Goal: Transaction & Acquisition: Subscribe to service/newsletter

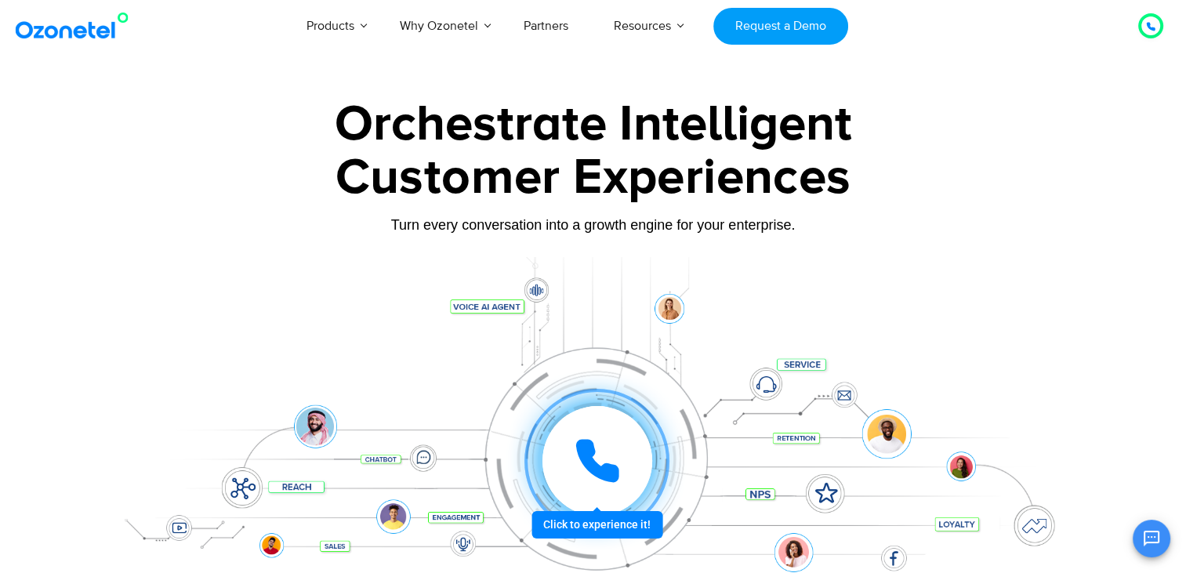
click at [592, 444] on icon at bounding box center [597, 460] width 39 height 39
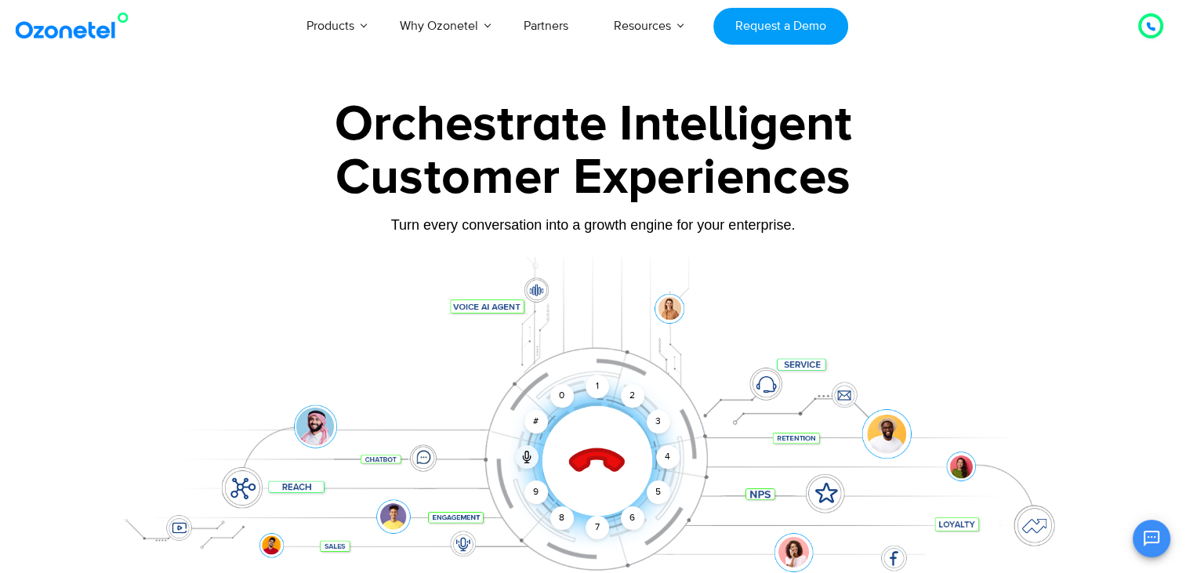
click at [597, 447] on icon at bounding box center [597, 461] width 67 height 67
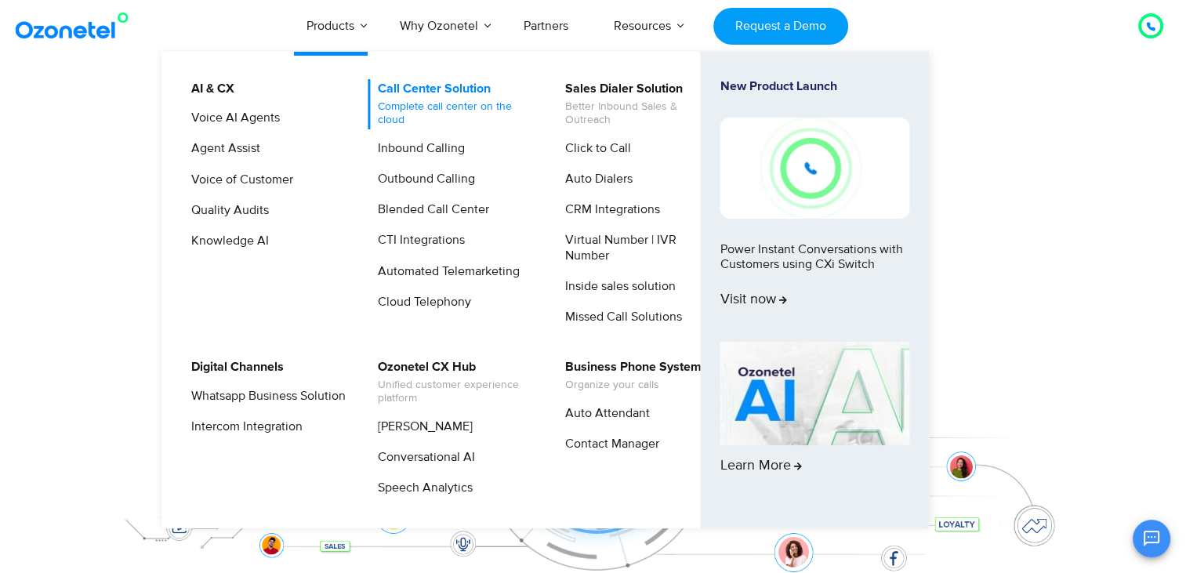
click at [403, 92] on link "Call Center Solution Complete call center on the cloud" at bounding box center [451, 104] width 167 height 50
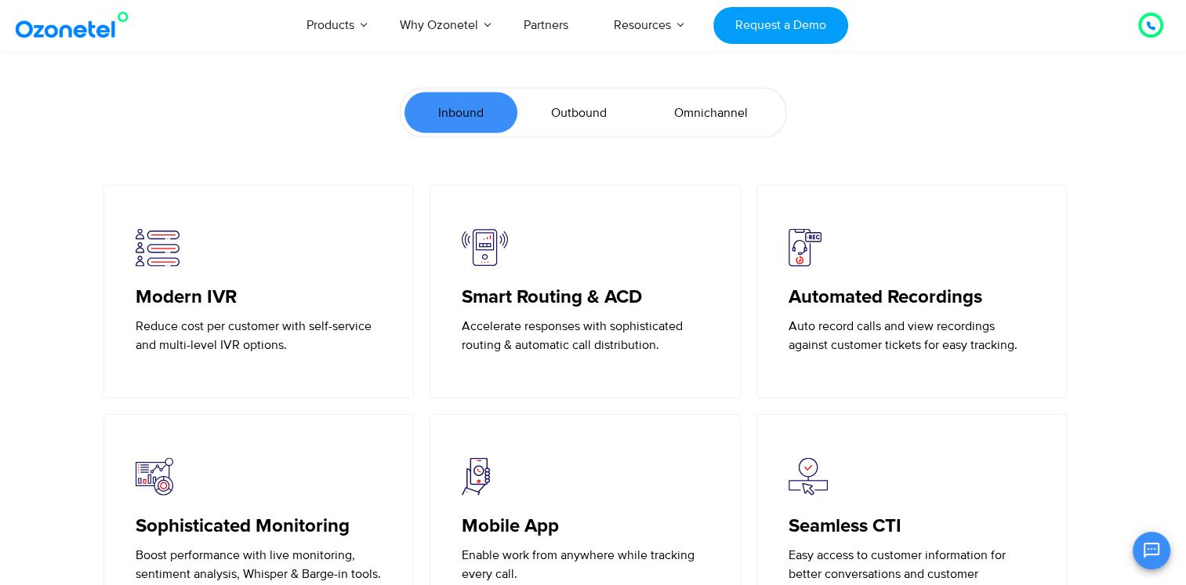
scroll to position [3543, 0]
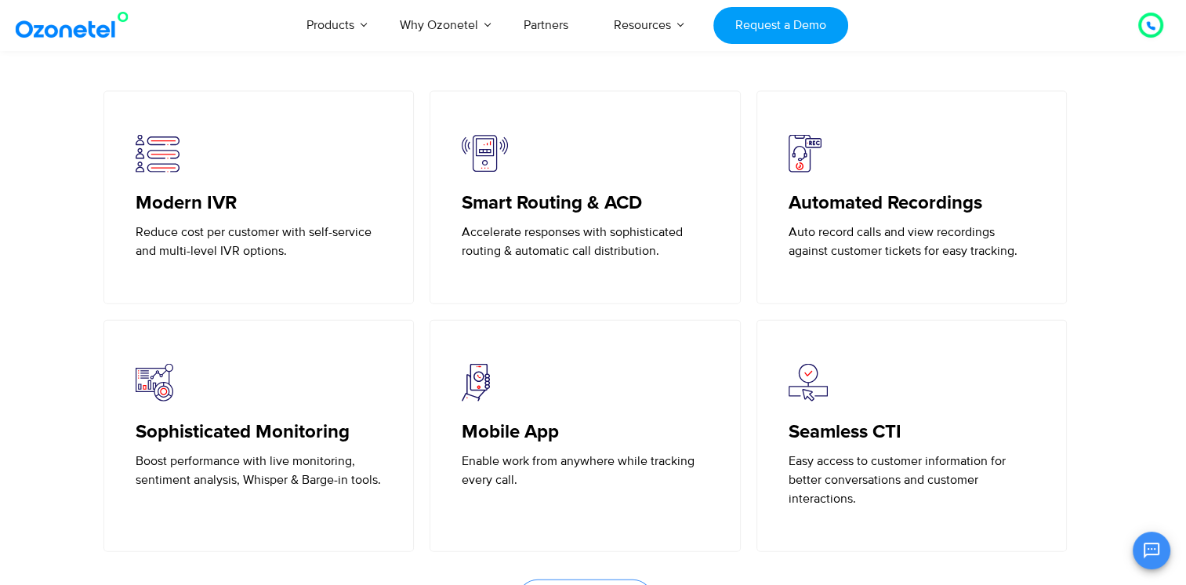
drag, startPoint x: 194, startPoint y: 188, endPoint x: 162, endPoint y: 161, distance: 41.8
click at [162, 161] on div "Modern IVR Reduce cost per customer with self-service and multi-level IVR optio…" at bounding box center [259, 197] width 247 height 125
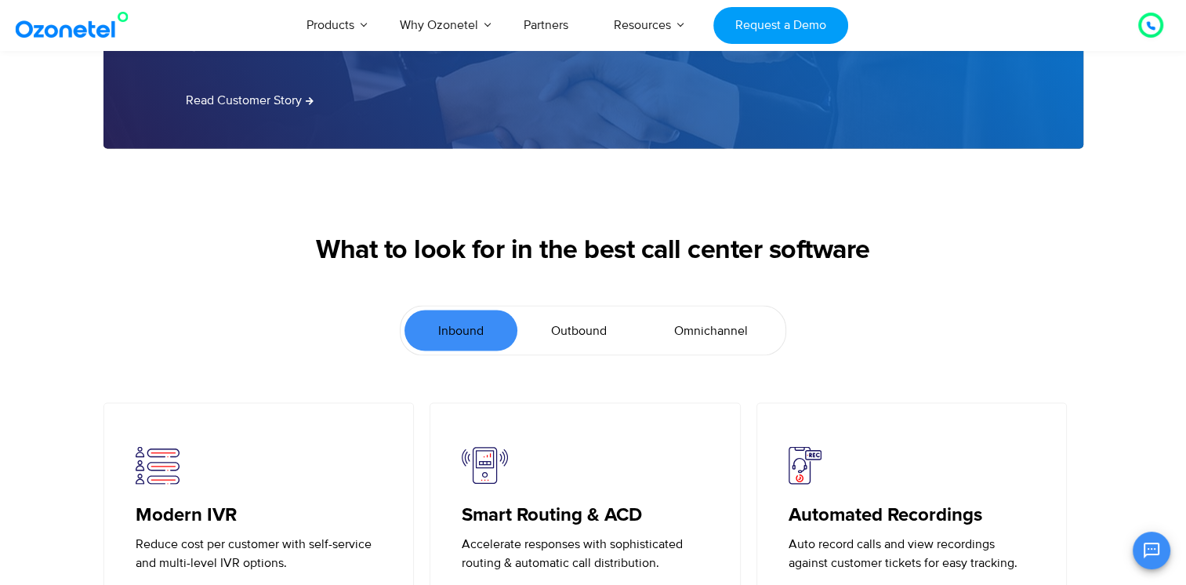
scroll to position [3230, 0]
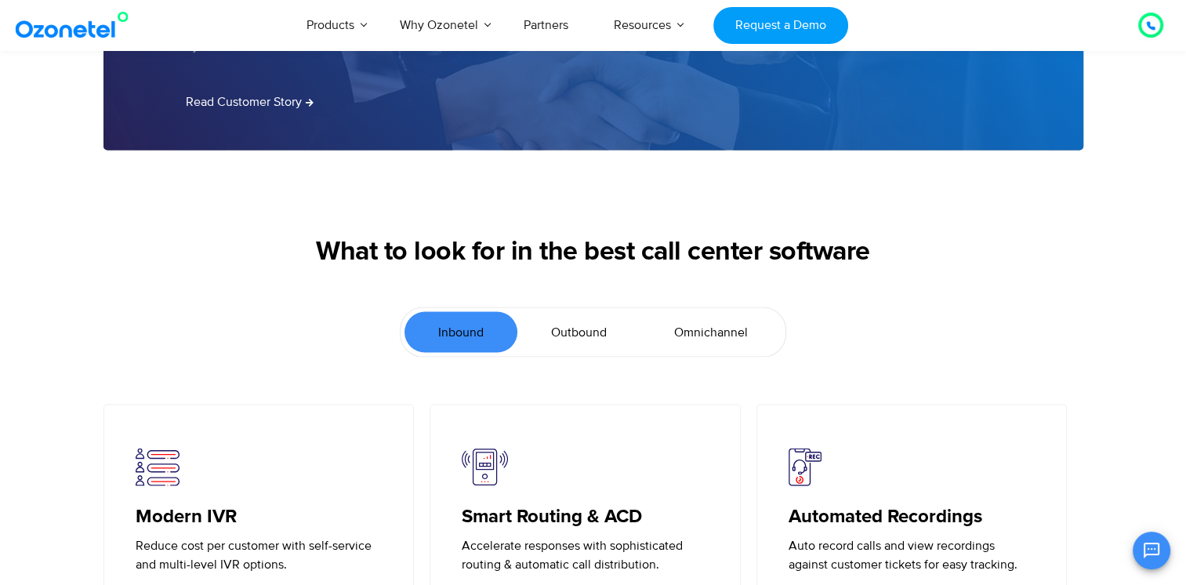
click at [580, 336] on span "Outbound" at bounding box center [579, 332] width 56 height 19
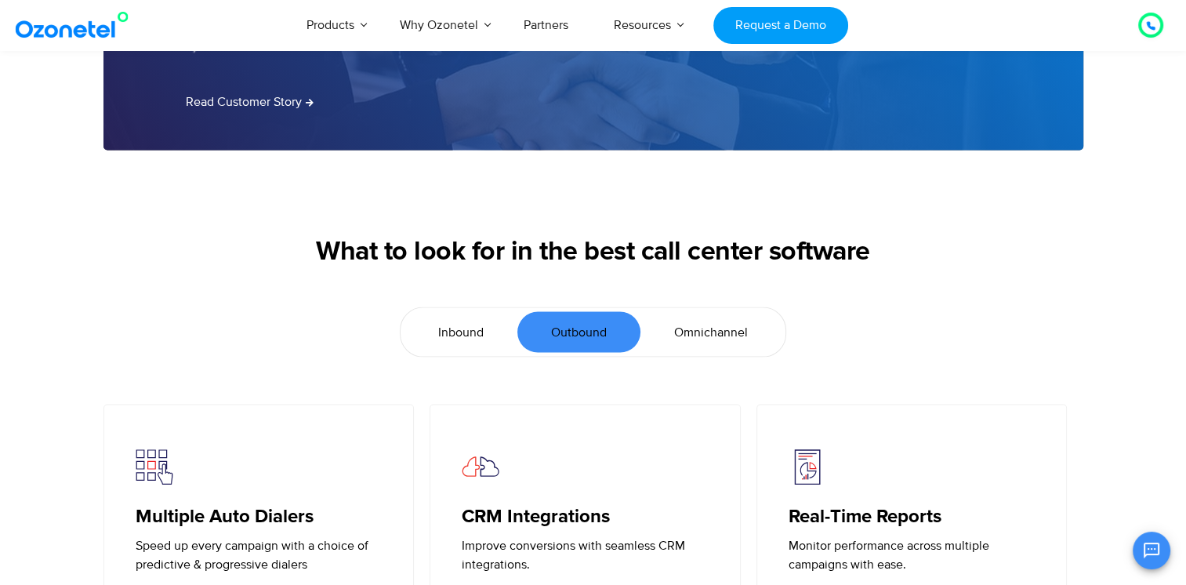
click at [682, 332] on span "Omnichannel" at bounding box center [711, 332] width 74 height 19
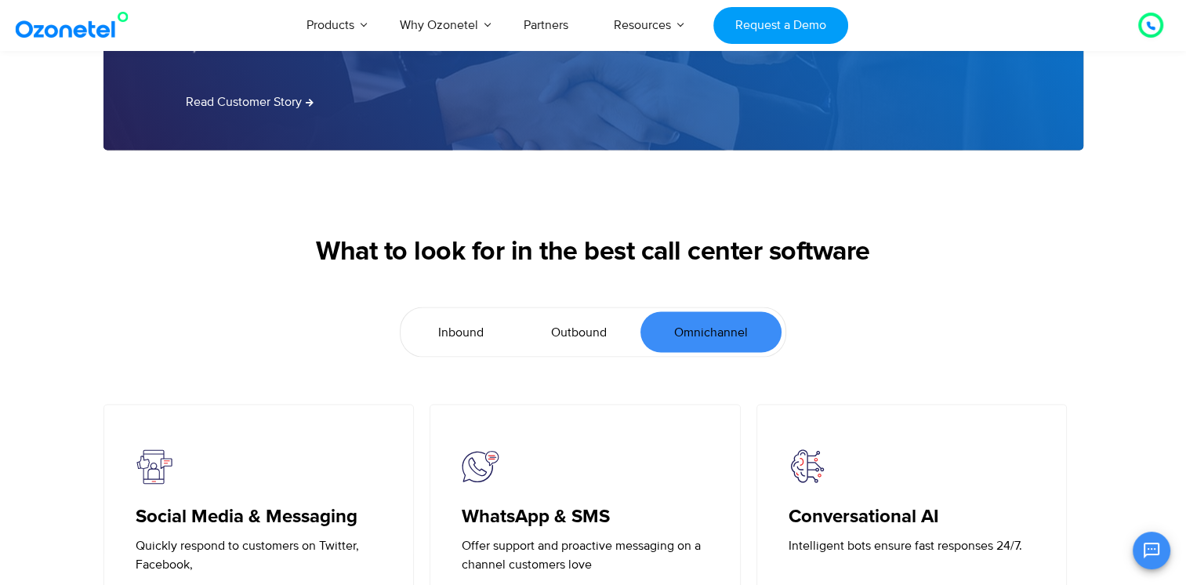
click at [604, 329] on span "Outbound" at bounding box center [579, 332] width 56 height 19
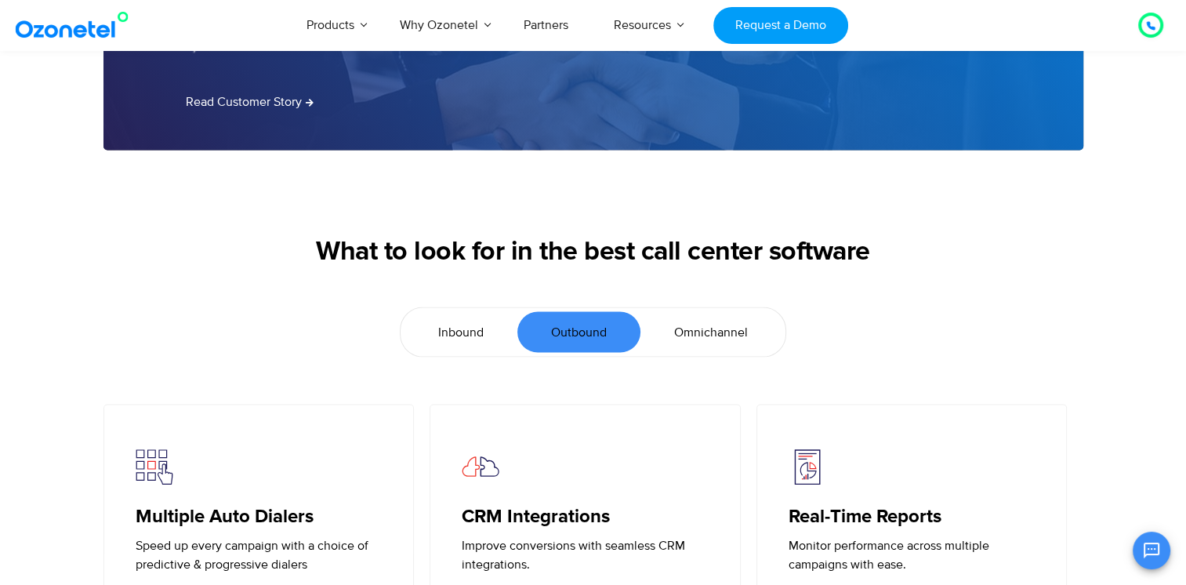
click at [676, 268] on div "What to look for in the best call center software" at bounding box center [593, 272] width 980 height 71
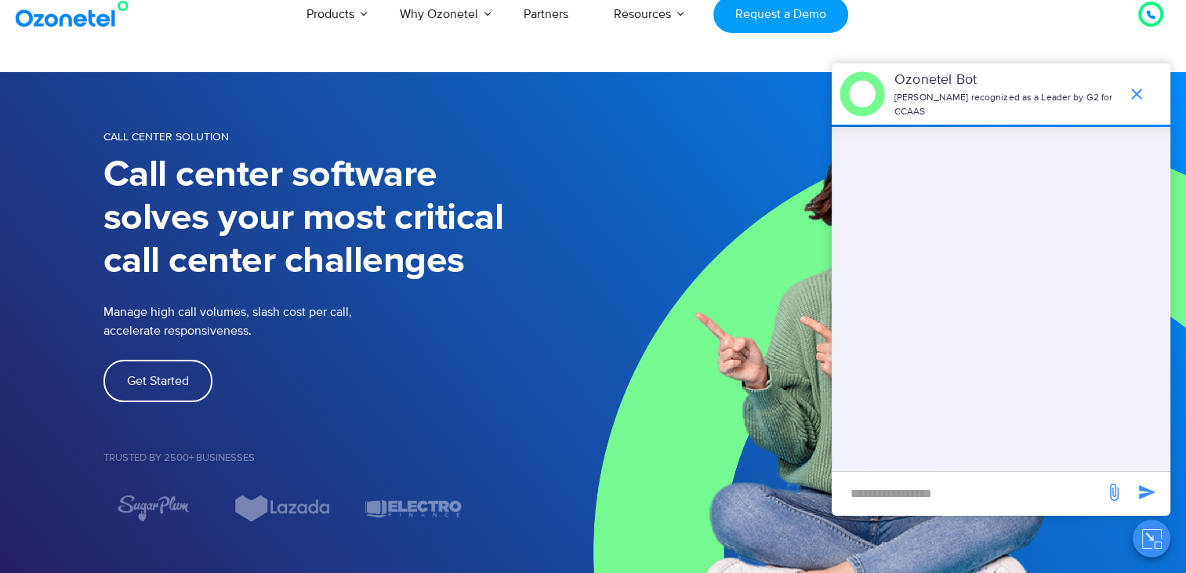
scroll to position [0, 0]
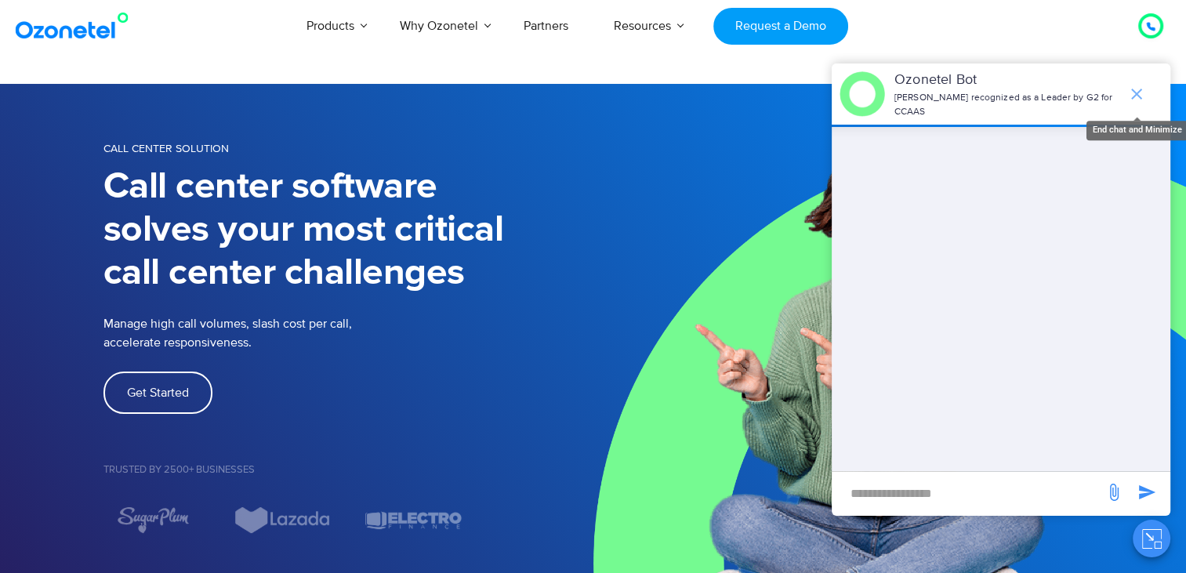
click at [1134, 85] on icon "end chat or minimize" at bounding box center [1136, 94] width 19 height 19
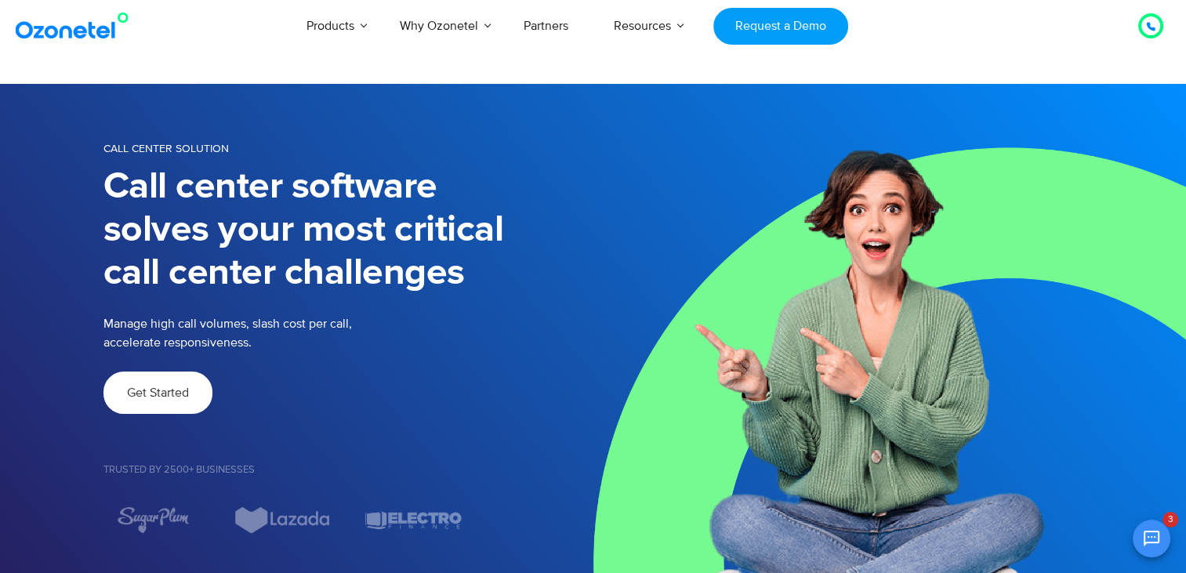
click at [156, 390] on span "Get Started" at bounding box center [158, 392] width 62 height 13
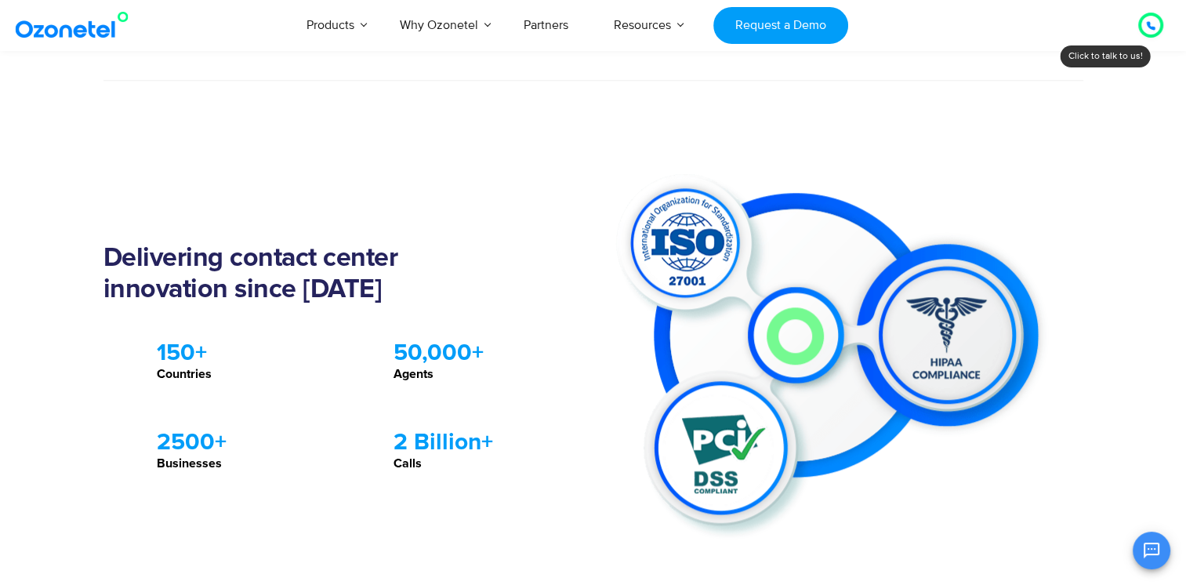
scroll to position [1380, 0]
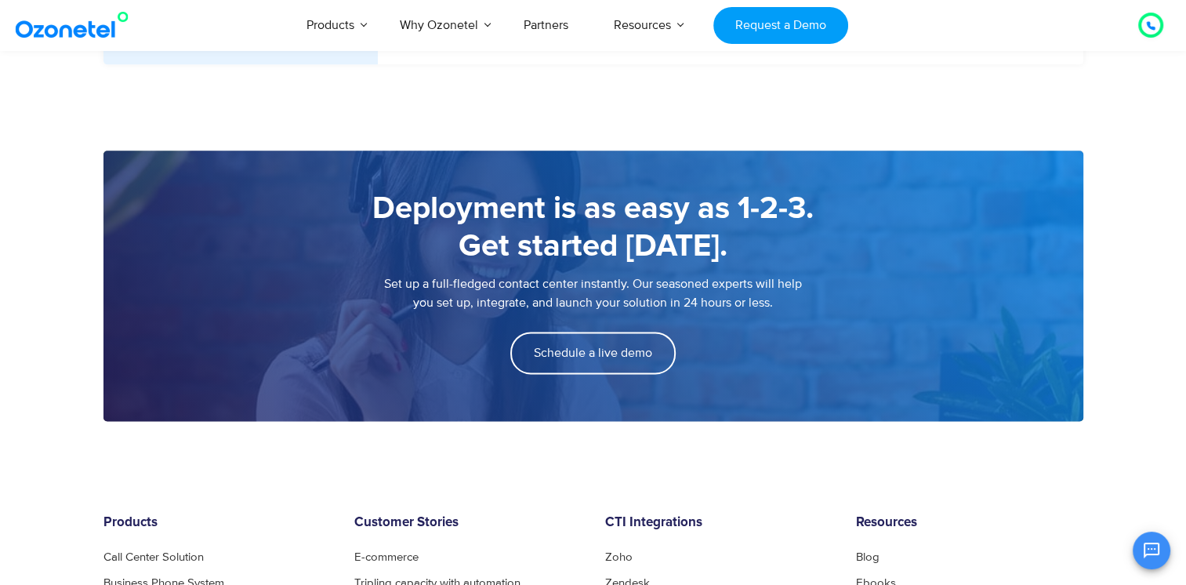
scroll to position [2056, 0]
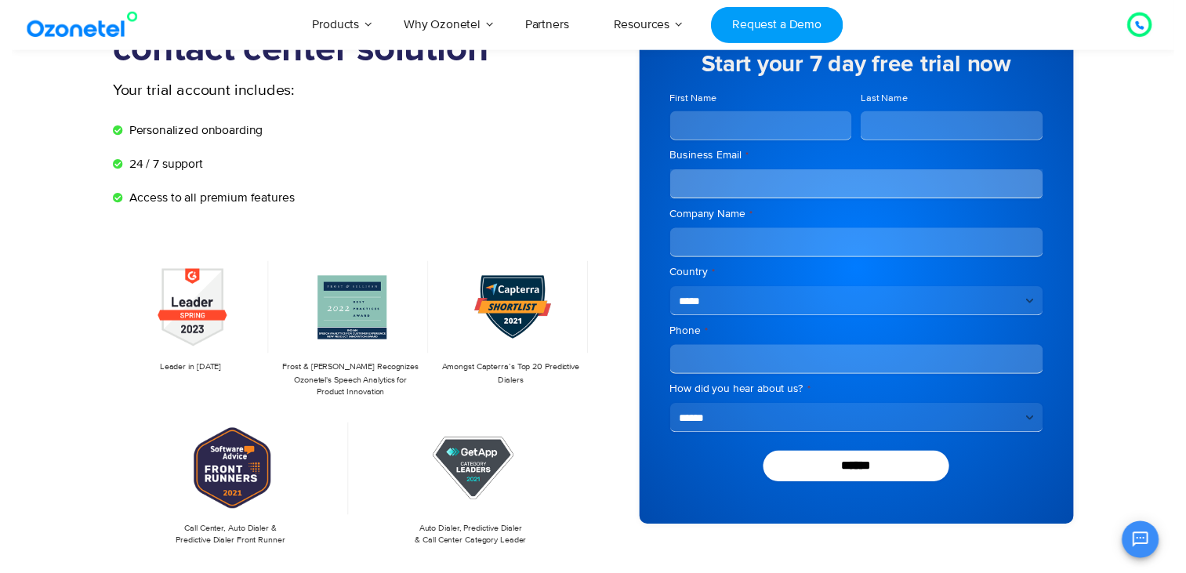
scroll to position [0, 0]
